Goal: Use online tool/utility: Use online tool/utility

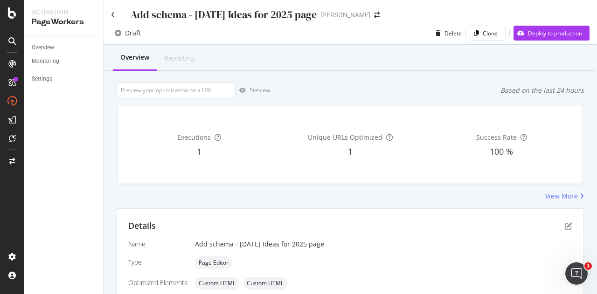
scroll to position [90, 0]
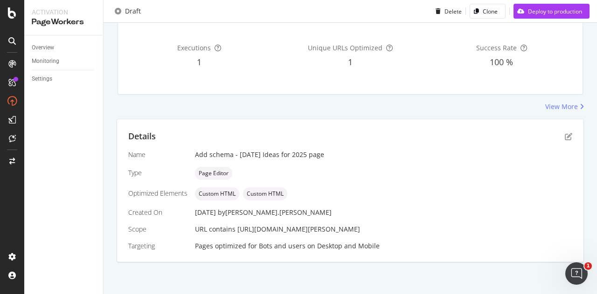
drag, startPoint x: 236, startPoint y: 229, endPoint x: 395, endPoint y: 232, distance: 158.7
click at [395, 232] on div "URL contains [URL][DOMAIN_NAME][PERSON_NAME]" at bounding box center [383, 229] width 377 height 9
copy span "[URL][DOMAIN_NAME][PERSON_NAME]"
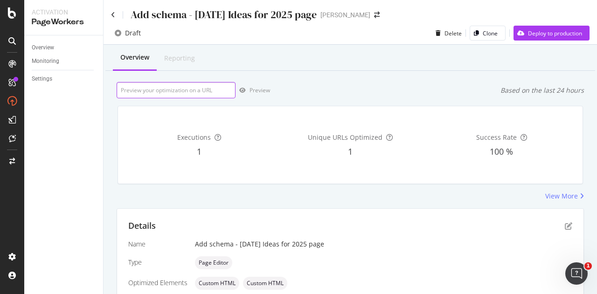
click at [188, 92] on input "url" at bounding box center [176, 90] width 119 height 16
paste input "[URL][DOMAIN_NAME][PERSON_NAME]"
type input "[URL][DOMAIN_NAME][PERSON_NAME]"
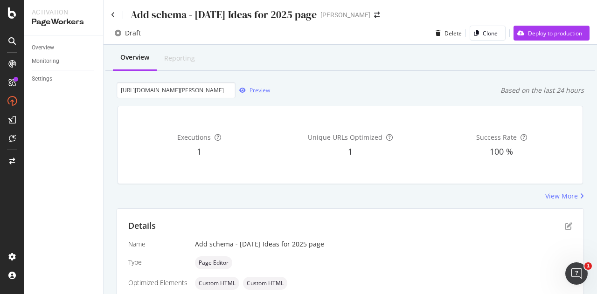
click at [258, 87] on div "Preview" at bounding box center [260, 90] width 21 height 8
